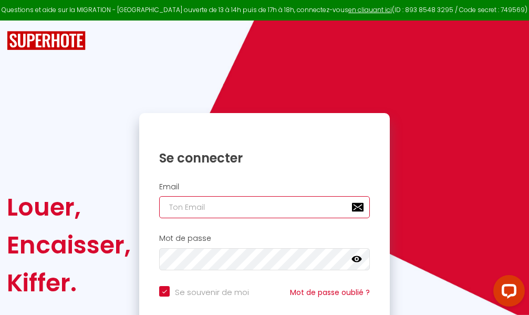
click at [265, 206] on input "email" at bounding box center [264, 207] width 211 height 22
type input "m"
checkbox input "true"
type input "ma"
checkbox input "true"
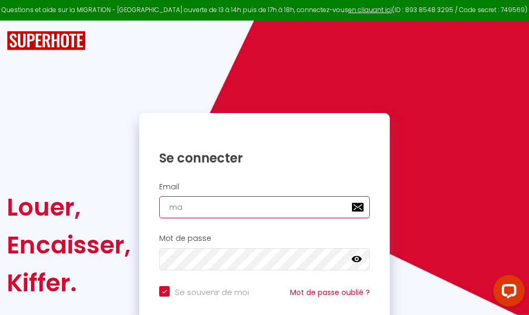
type input "mar"
checkbox input "true"
type input "marc"
checkbox input "true"
type input "marcd"
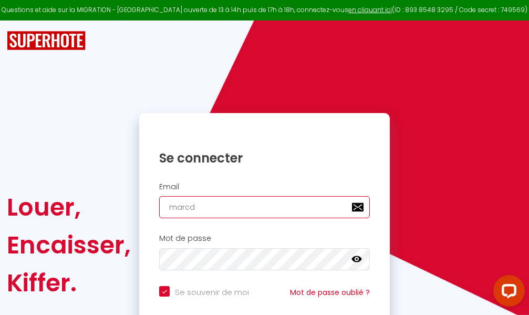
checkbox input "true"
type input "marcdp"
checkbox input "true"
type input "marcdpo"
checkbox input "true"
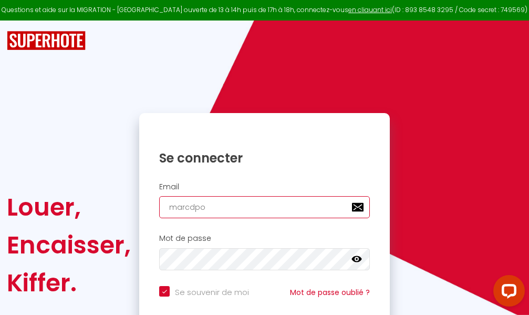
type input "marcdpoz"
checkbox input "true"
type input "marcdpoz."
checkbox input "true"
type input "marcdpoz.l"
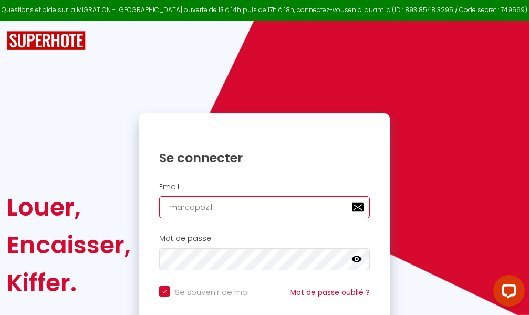
checkbox input "true"
type input "marcdpoz.lo"
checkbox input "true"
type input "marcdpoz.loc"
checkbox input "true"
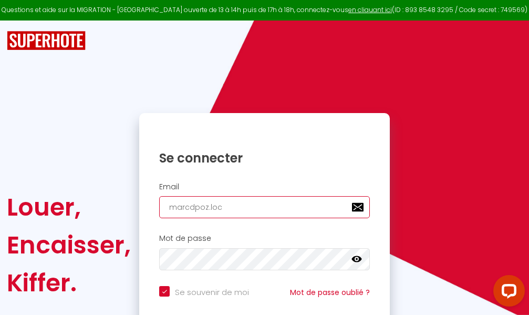
type input "marcdpoz.loca"
checkbox input "true"
type input "marcdpoz.locat"
checkbox input "true"
type input "marcdpoz.locati"
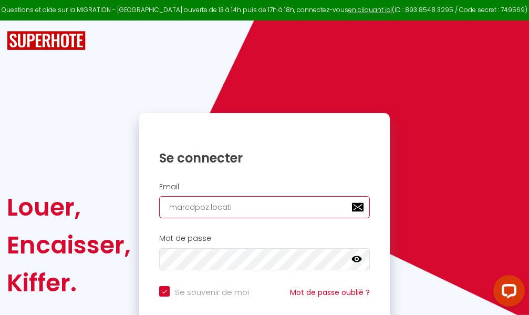
checkbox input "true"
type input "marcdpoz.locatio"
checkbox input "true"
type input "marcdpoz.location"
checkbox input "true"
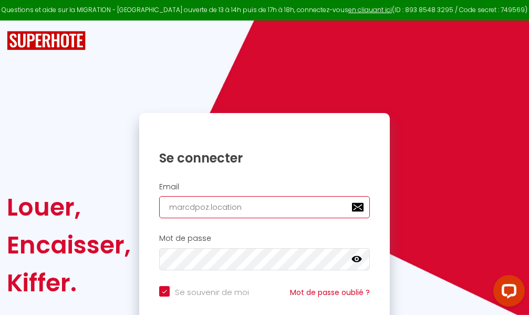
type input "marcdpoz.location@"
checkbox input "true"
type input "marcdpoz.location@g"
checkbox input "true"
type input "marcdpoz.location@gm"
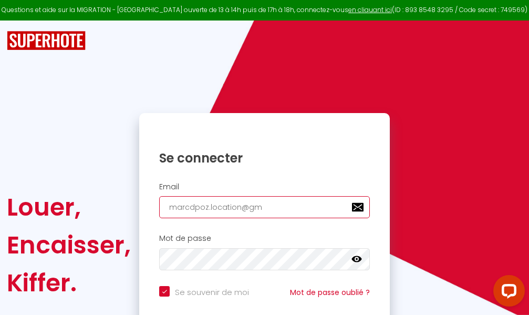
checkbox input "true"
type input "marcdpoz.location@gma"
checkbox input "true"
type input "marcdpoz.location@gmai"
checkbox input "true"
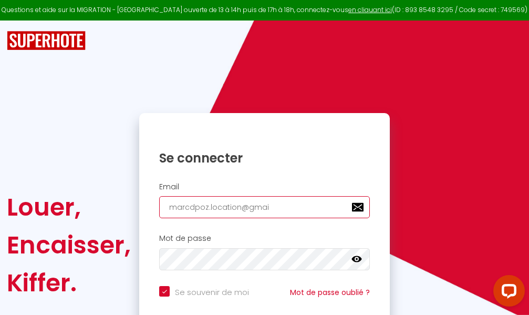
type input "[EMAIL_ADDRESS]"
checkbox input "true"
type input "[EMAIL_ADDRESS]."
checkbox input "true"
type input "marcdpoz.location@gmail.c"
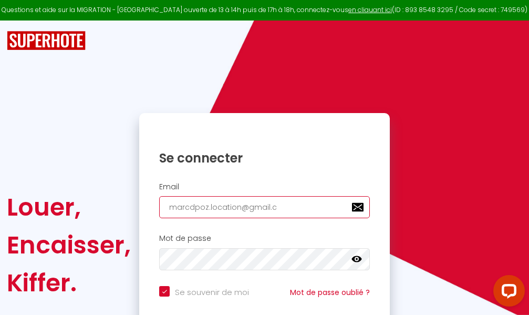
checkbox input "true"
type input "[EMAIL_ADDRESS][DOMAIN_NAME]"
checkbox input "true"
type input "[EMAIL_ADDRESS][DOMAIN_NAME]"
checkbox input "true"
